Goal: Information Seeking & Learning: Learn about a topic

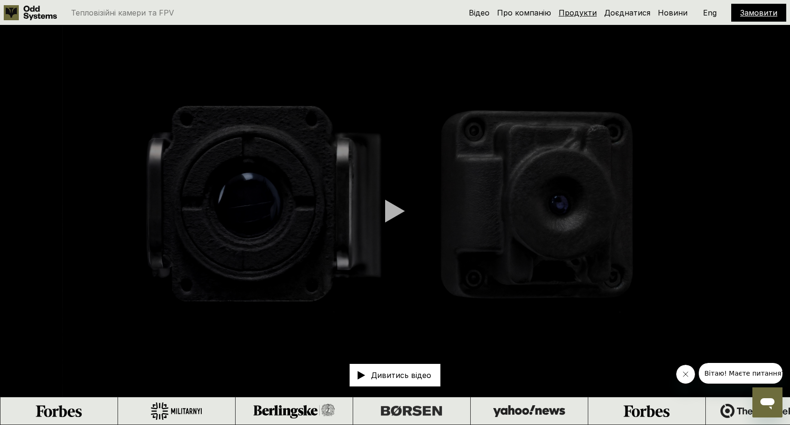
click at [581, 15] on link "Продукти" at bounding box center [578, 12] width 38 height 9
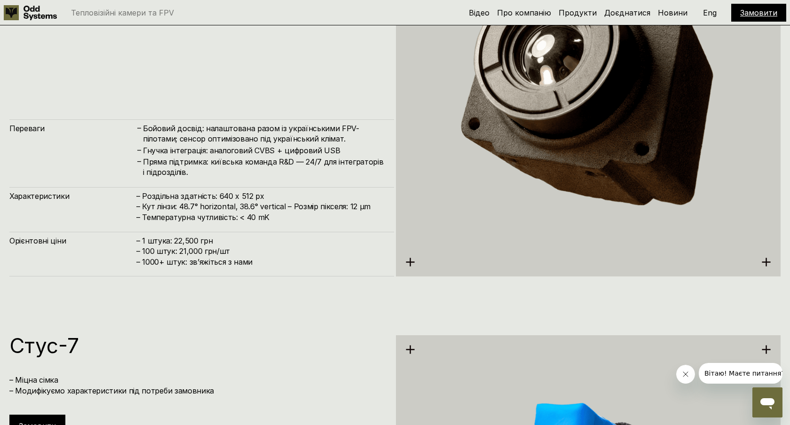
scroll to position [2247, 0]
drag, startPoint x: 196, startPoint y: 241, endPoint x: 173, endPoint y: 240, distance: 23.1
click at [173, 240] on h4 "– 1 штука: 22,500 грн – 100 штук: 21,000 грн/шт – ⁠1000+ штук: звʼяжіться з нами" at bounding box center [260, 251] width 248 height 32
copy h4 "22,500"
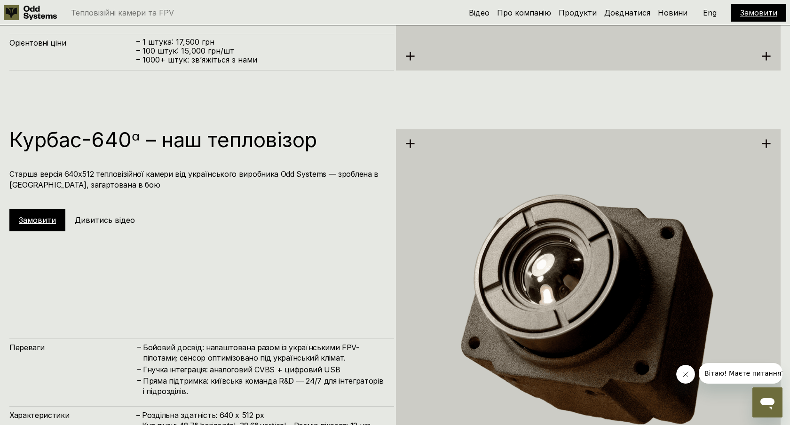
scroll to position [2014, 0]
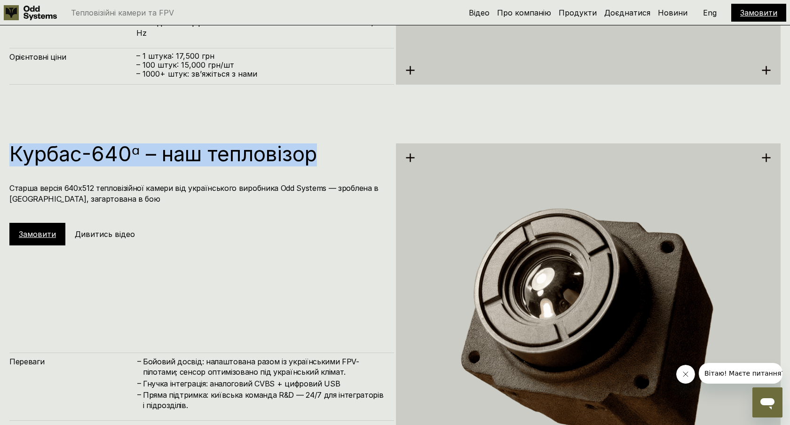
drag, startPoint x: 315, startPoint y: 156, endPoint x: 0, endPoint y: 161, distance: 315.3
click at [0, 161] on div "Курбас-640ᵅ – наш тепловізор Старша версія 640х512 тепловізійної камери від [DE…" at bounding box center [395, 325] width 790 height 425
copy h1 "Курбас-640ᵅ – наш тепловізор"
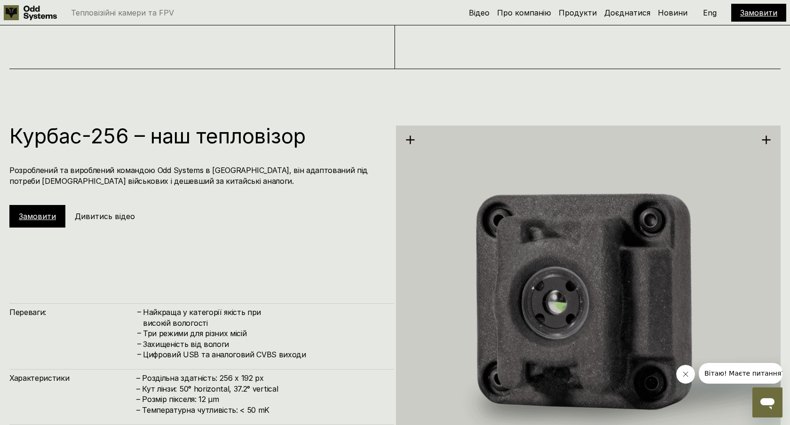
scroll to position [1170, 0]
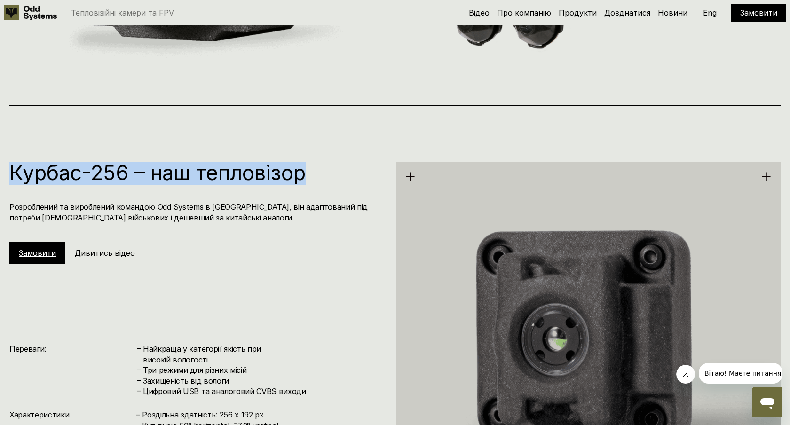
drag, startPoint x: 309, startPoint y: 175, endPoint x: 15, endPoint y: 174, distance: 294.0
click at [15, 174] on h1 "Курбас-256 – наш тепловізор" at bounding box center [196, 172] width 375 height 21
copy h1 "Курбас-256 – наш тепловізор"
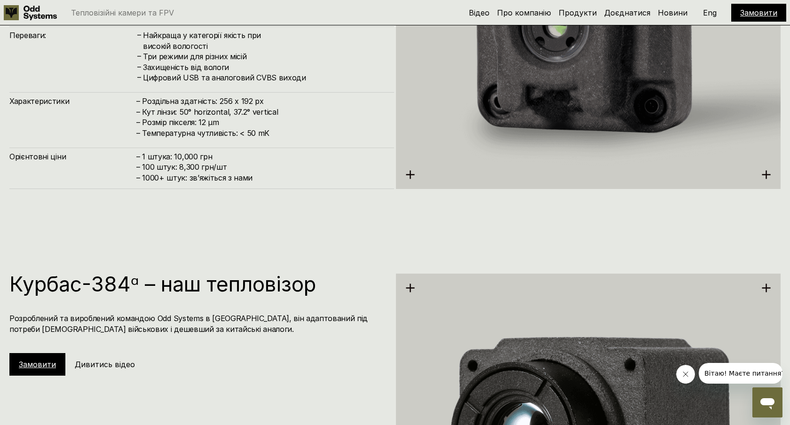
scroll to position [1511, 0]
